Goal: Find contact information: Find contact information

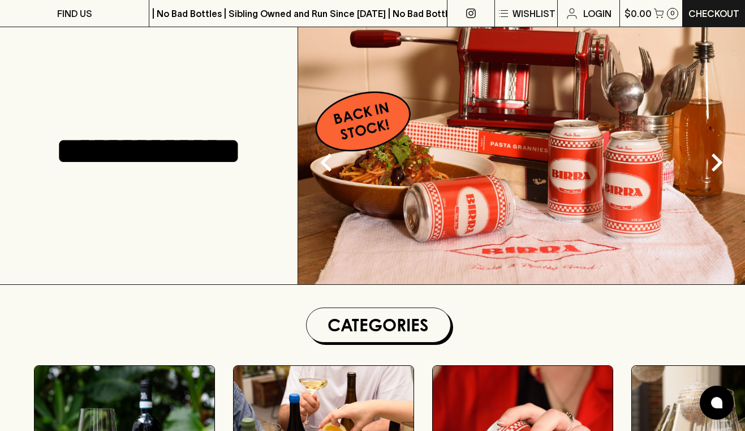
scroll to position [283, 0]
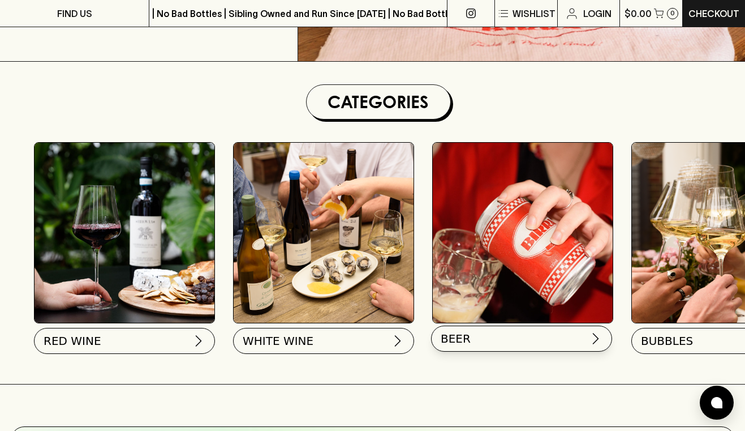
click at [596, 335] on img at bounding box center [596, 339] width 14 height 14
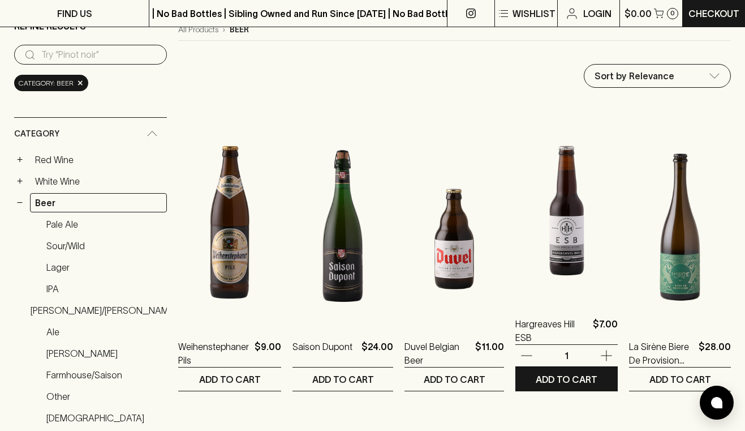
scroll to position [226, 0]
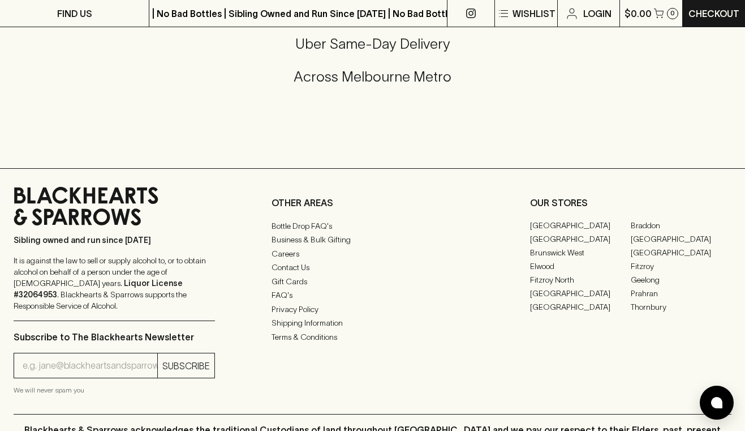
scroll to position [2868, 0]
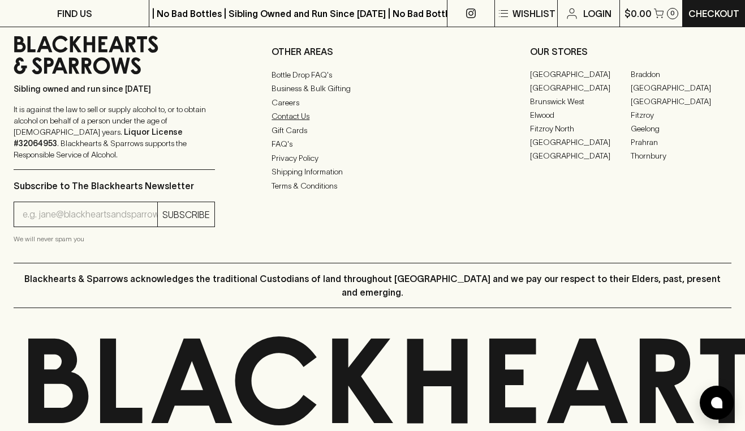
click at [304, 123] on link "Contact Us" at bounding box center [372, 116] width 201 height 14
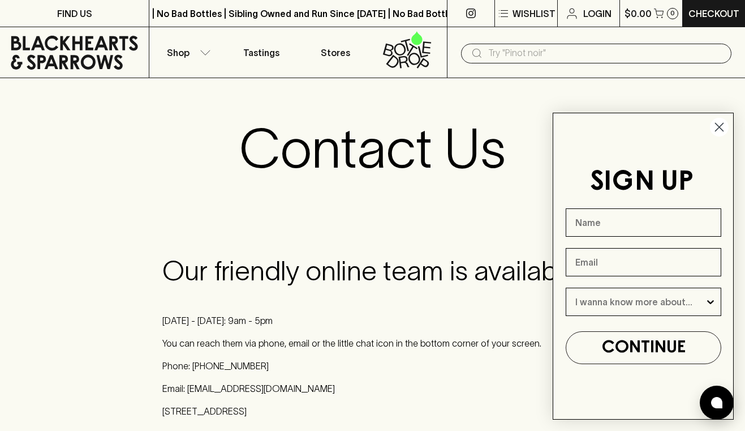
click at [715, 123] on circle "Close dialog" at bounding box center [719, 127] width 19 height 19
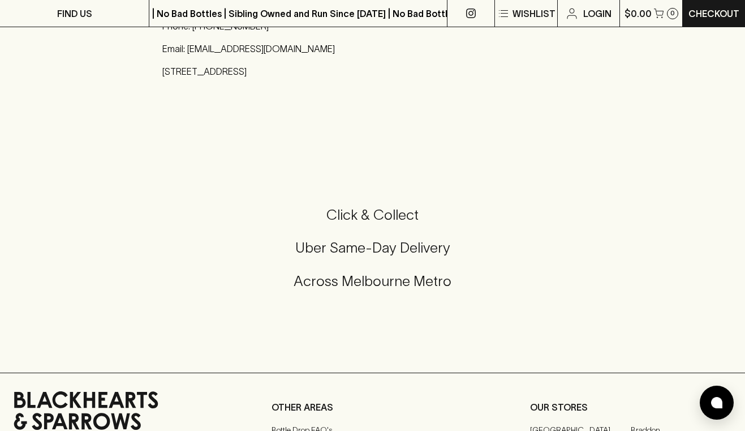
scroll to position [679, 0]
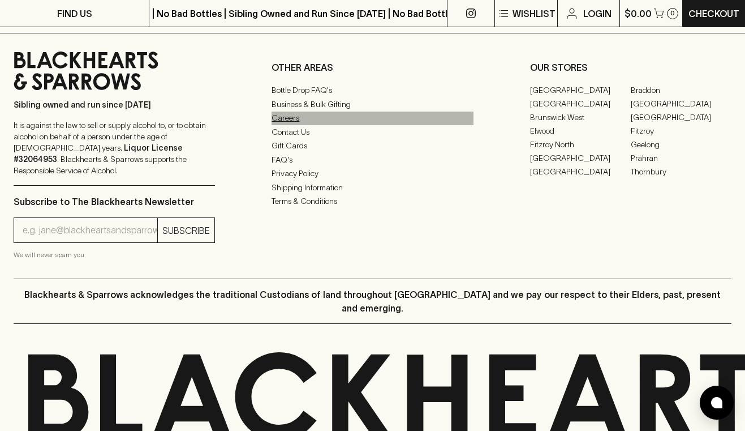
click at [280, 117] on link "Careers" at bounding box center [372, 118] width 201 height 14
